Goal: Task Accomplishment & Management: Manage account settings

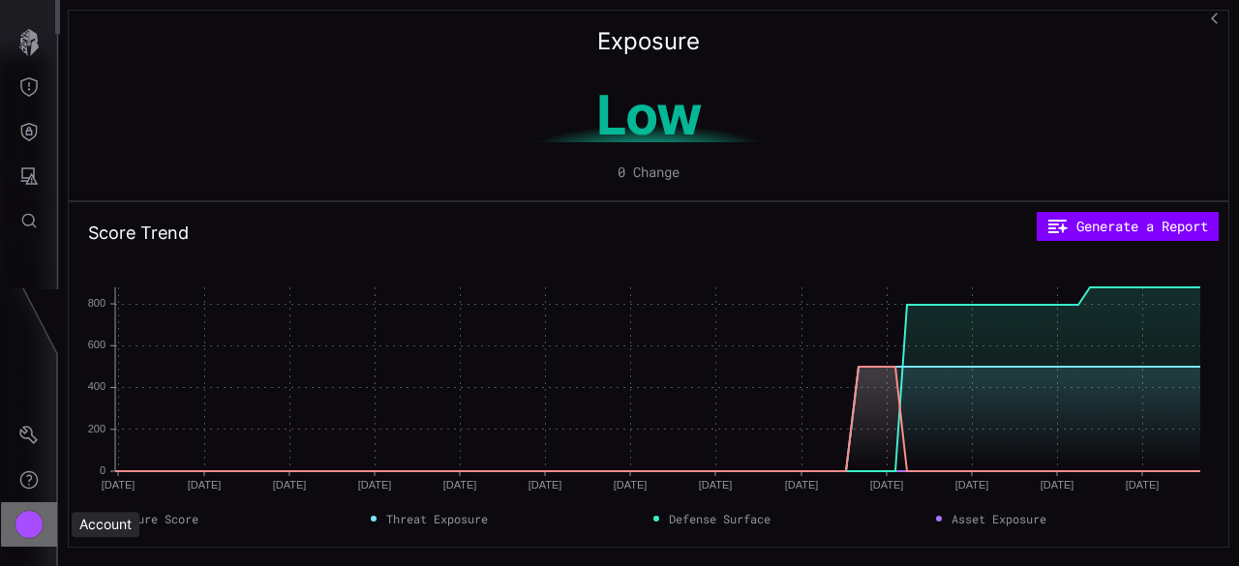
click at [17, 526] on div "Account" at bounding box center [29, 524] width 29 height 29
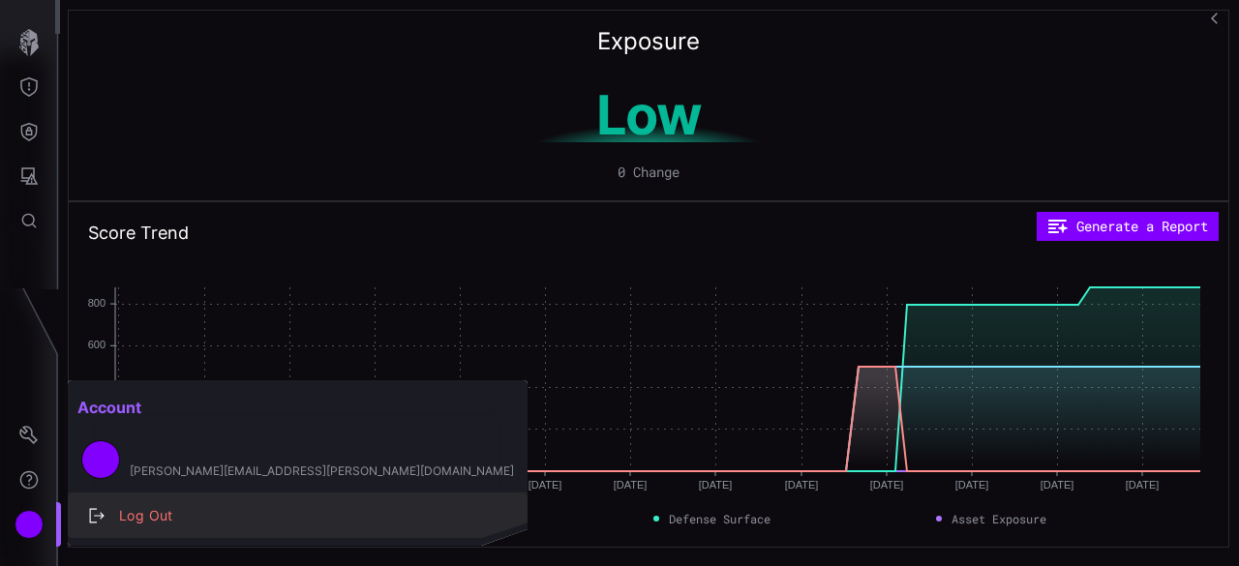
click at [158, 504] on div "Log Out" at bounding box center [307, 516] width 397 height 24
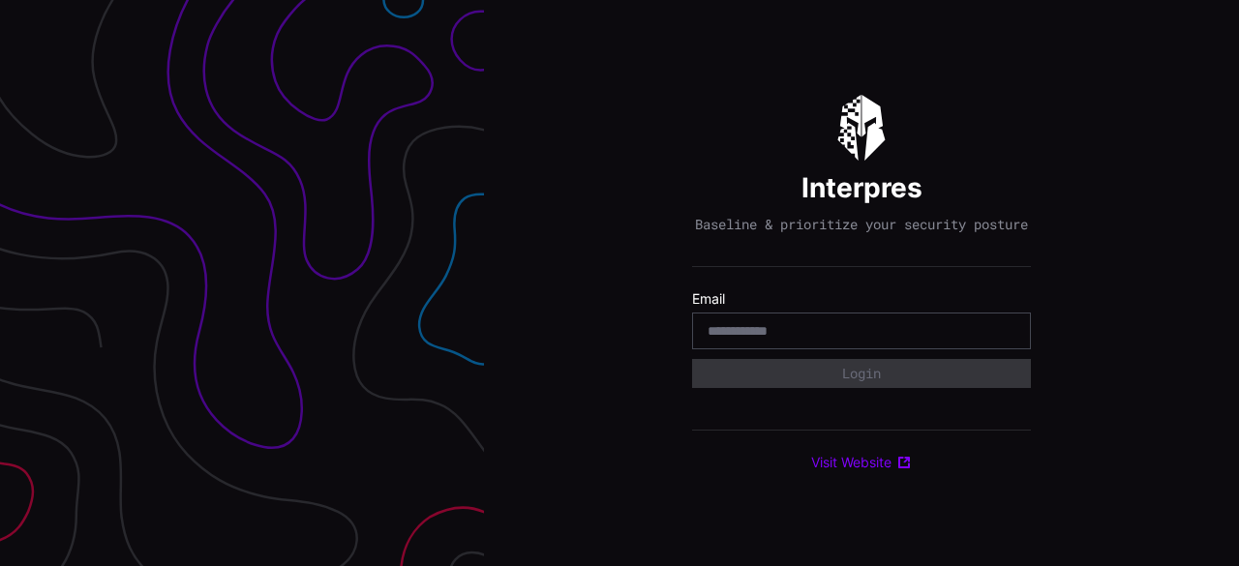
click at [809, 307] on label "Email" at bounding box center [861, 298] width 339 height 17
click at [805, 349] on div at bounding box center [861, 331] width 339 height 37
click at [806, 336] on input "email" at bounding box center [862, 330] width 308 height 17
type input "**********"
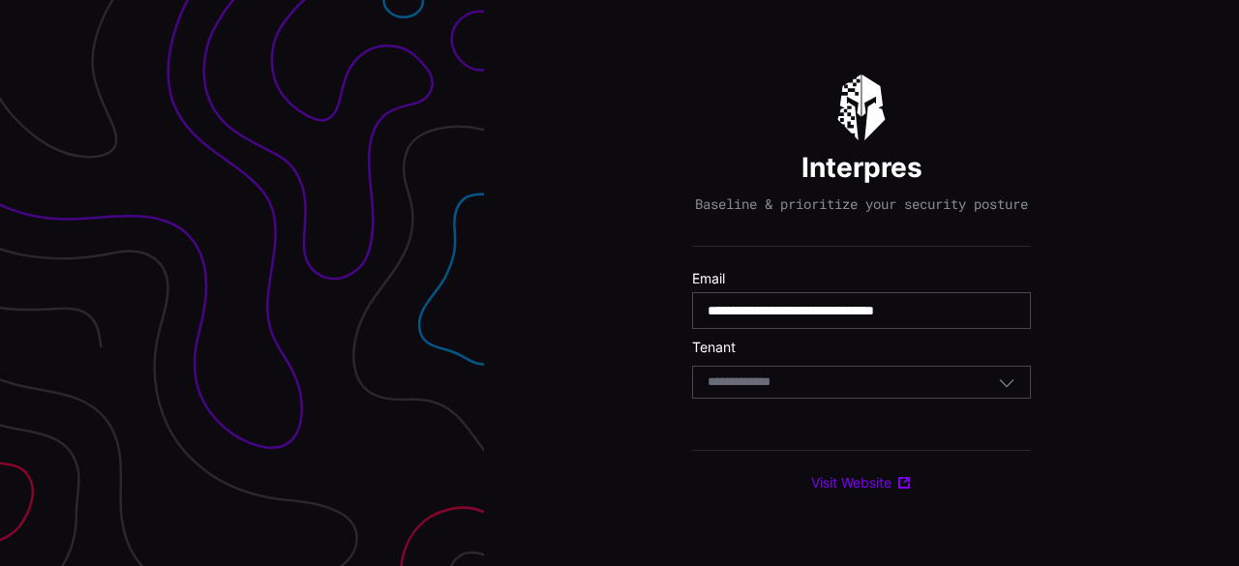
click at [869, 391] on div "Select Tenant" at bounding box center [853, 382] width 290 height 17
